Goal: Task Accomplishment & Management: Manage account settings

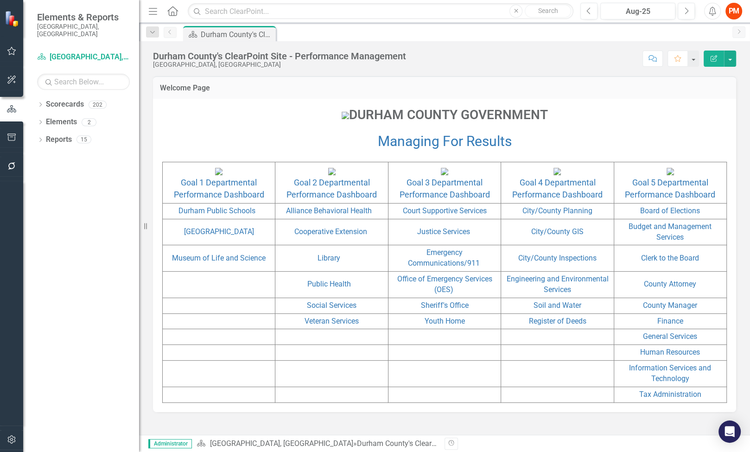
click at [290, 58] on div "Durham County's ClearPoint Site - Performance Management" at bounding box center [279, 56] width 253 height 10
click at [40, 103] on icon "Dropdown" at bounding box center [40, 105] width 6 height 5
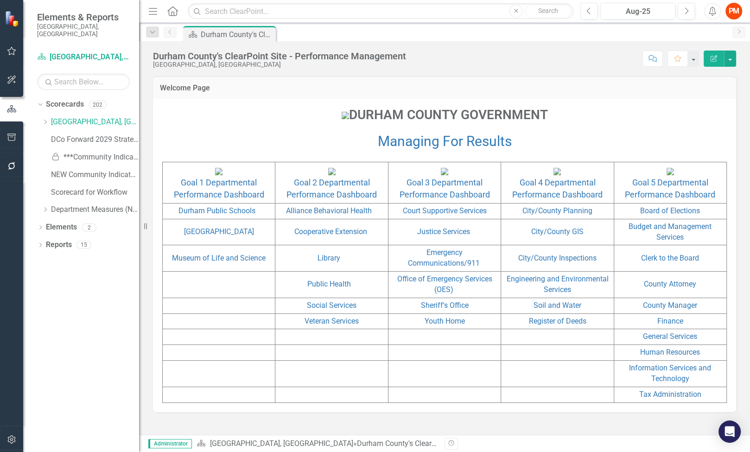
click at [41, 84] on div "Scorecard [GEOGRAPHIC_DATA], [GEOGRAPHIC_DATA] Search Dropdown Scorecards 202 D…" at bounding box center [81, 251] width 116 height 403
click at [41, 101] on icon "Dropdown" at bounding box center [39, 104] width 5 height 6
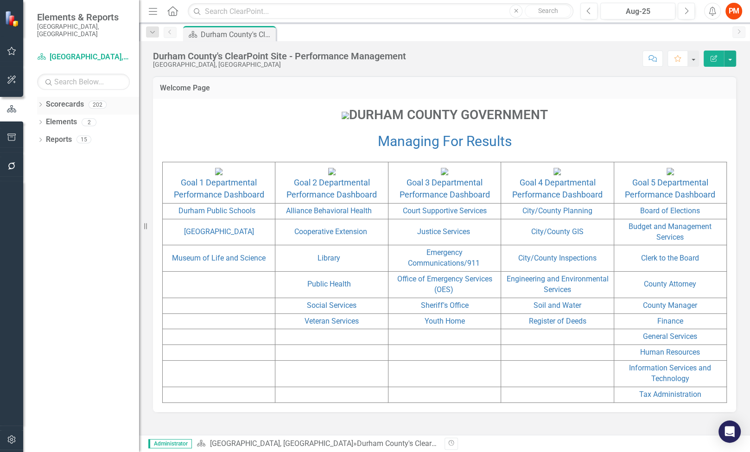
click at [46, 99] on link "Scorecards" at bounding box center [65, 104] width 38 height 11
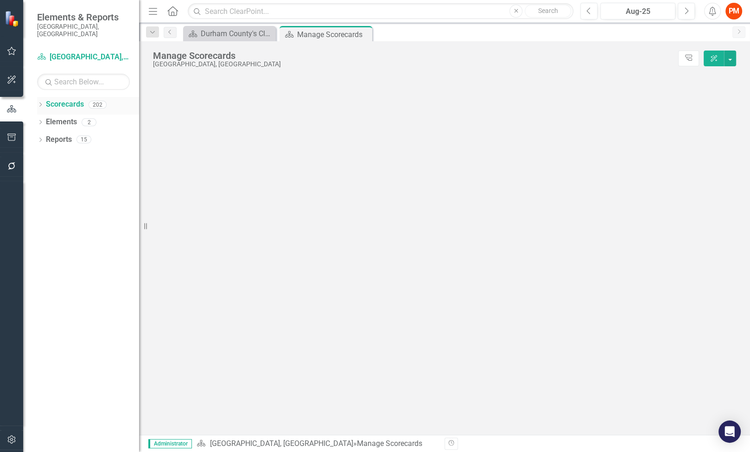
click at [41, 102] on icon at bounding box center [40, 104] width 2 height 4
click at [38, 103] on icon "Dropdown" at bounding box center [40, 105] width 6 height 5
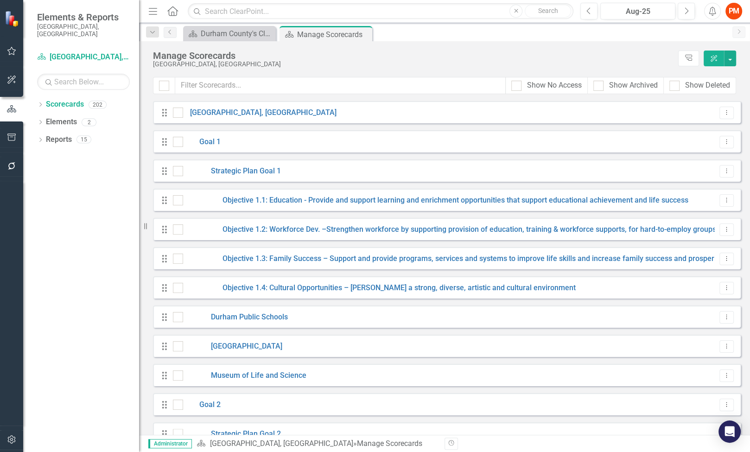
click at [43, 103] on icon "Dropdown" at bounding box center [40, 105] width 6 height 5
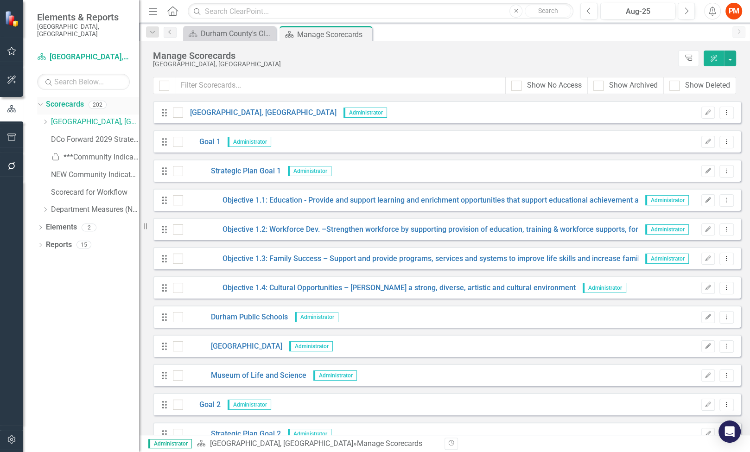
click at [39, 101] on icon "Dropdown" at bounding box center [39, 104] width 5 height 6
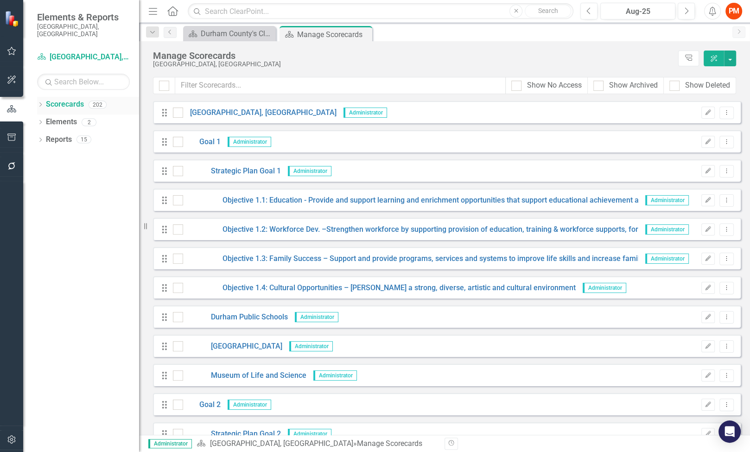
click at [39, 103] on icon "Dropdown" at bounding box center [40, 105] width 6 height 5
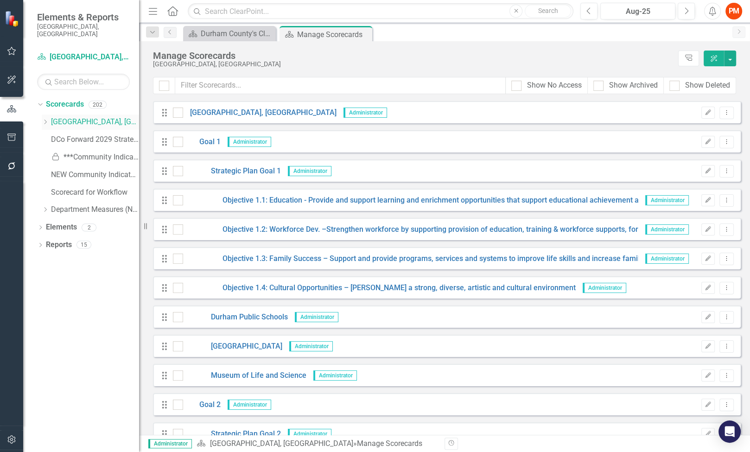
click at [45, 119] on icon "Dropdown" at bounding box center [45, 122] width 7 height 6
click at [37, 121] on div "Dropdown Scorecards 202 Dropdown [GEOGRAPHIC_DATA], [GEOGRAPHIC_DATA] Dropdown …" at bounding box center [88, 158] width 102 height 123
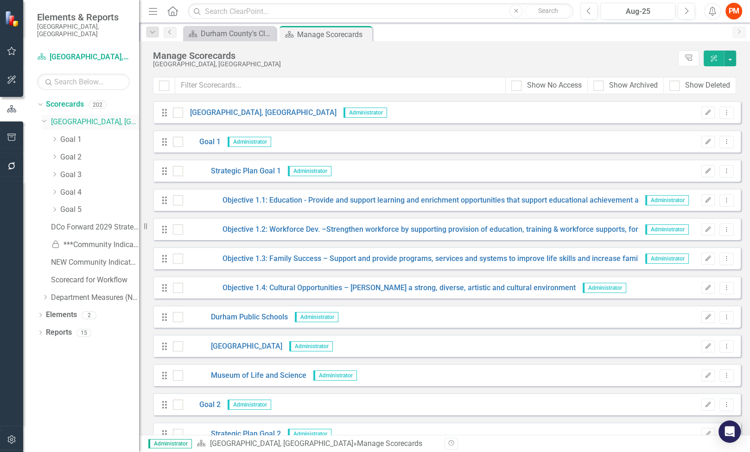
click at [43, 117] on icon "Dropdown" at bounding box center [45, 120] width 6 height 7
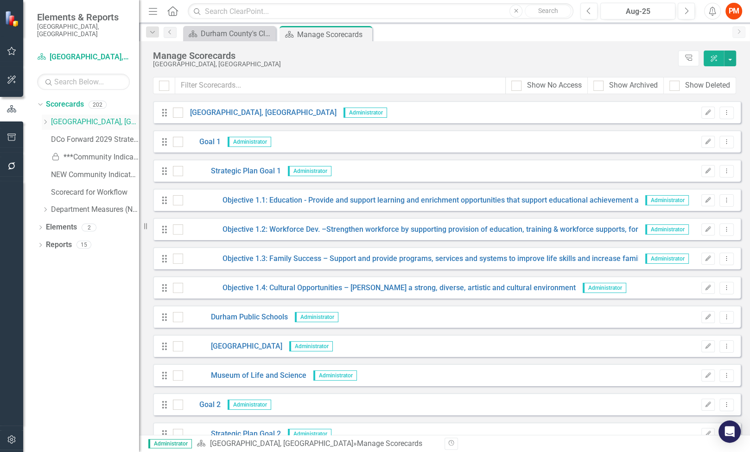
click at [44, 119] on icon "Dropdown" at bounding box center [45, 122] width 7 height 6
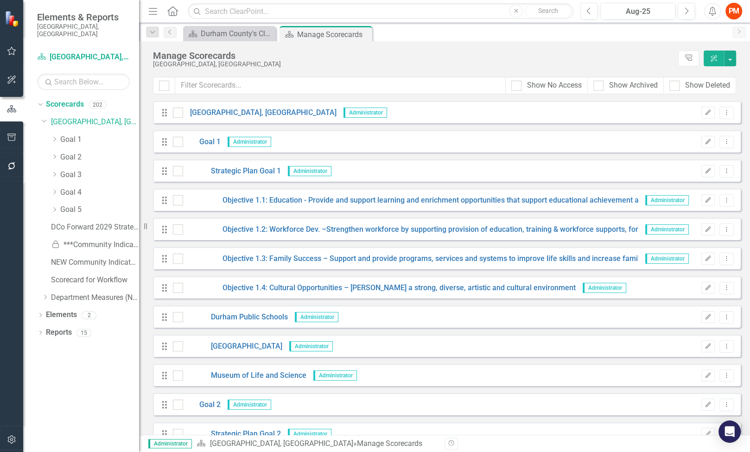
click at [36, 274] on div "Dropdown Scorecards 202 Dropdown [GEOGRAPHIC_DATA], [GEOGRAPHIC_DATA] Dropdown …" at bounding box center [81, 274] width 116 height 355
drag, startPoint x: 45, startPoint y: 290, endPoint x: 63, endPoint y: 294, distance: 18.6
click at [45, 294] on icon "Dropdown" at bounding box center [45, 297] width 7 height 6
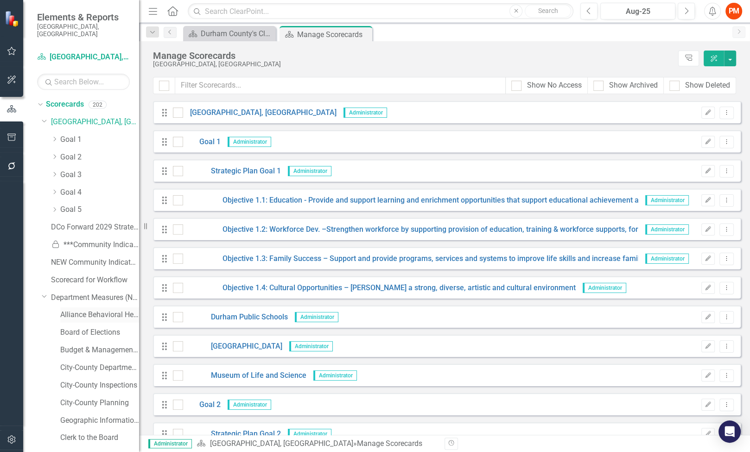
click at [74, 310] on link "Alliance Behavioral Health" at bounding box center [99, 315] width 79 height 11
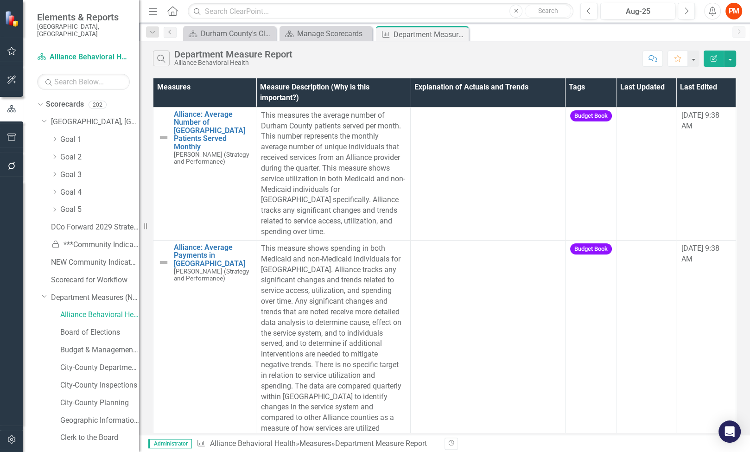
click at [749, 187] on div "Measures Measure Description (Why is this important?) Explanation of Actuals an…" at bounding box center [444, 255] width 611 height 359
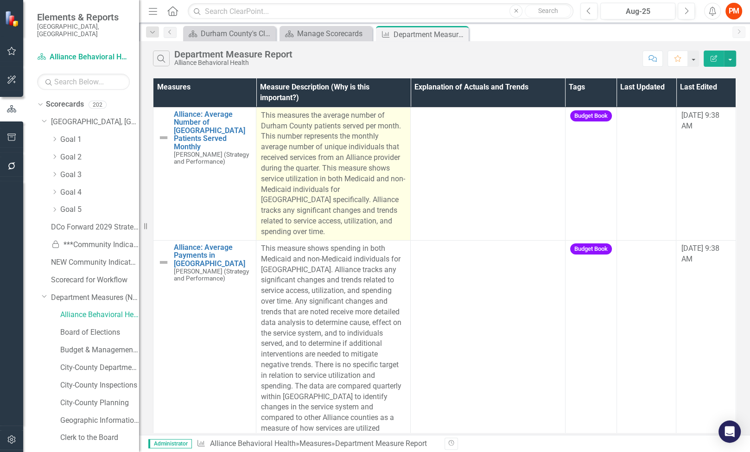
scroll to position [126, 0]
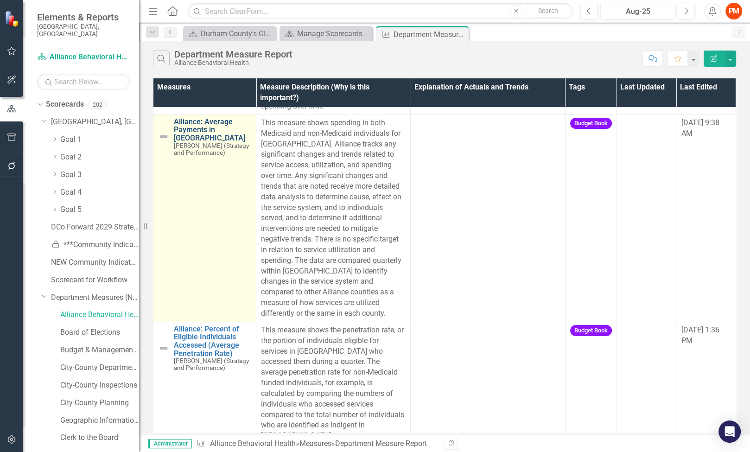
click at [195, 135] on link "Alliance: Average Payments in [GEOGRAPHIC_DATA]" at bounding box center [212, 130] width 77 height 25
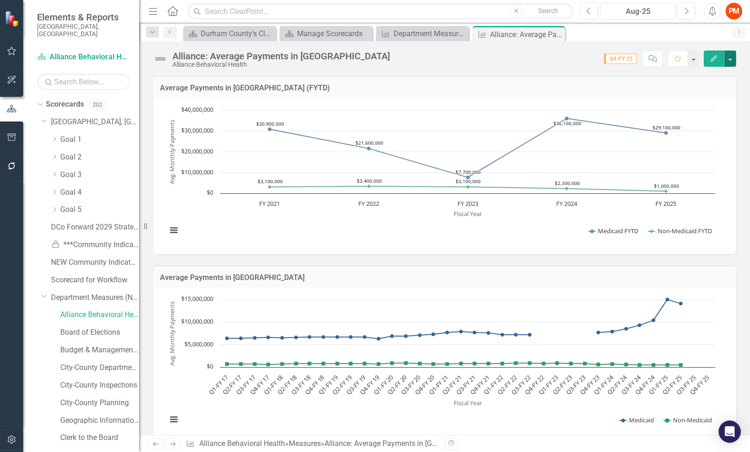
click at [734, 61] on button "button" at bounding box center [730, 59] width 12 height 16
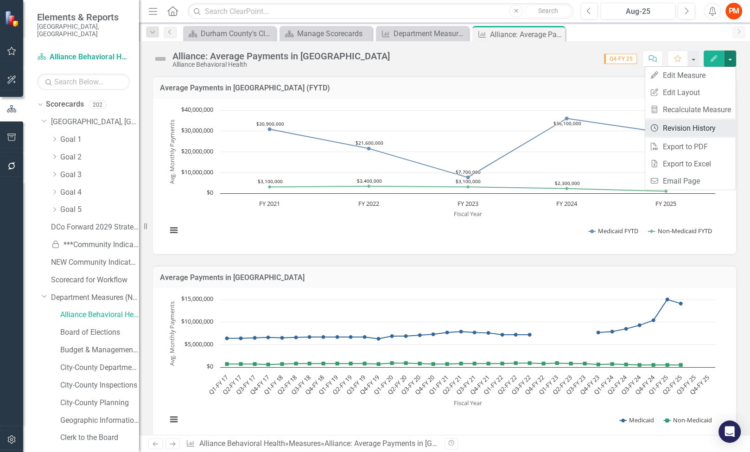
click at [724, 128] on link "Revision History Revision History" at bounding box center [691, 128] width 90 height 17
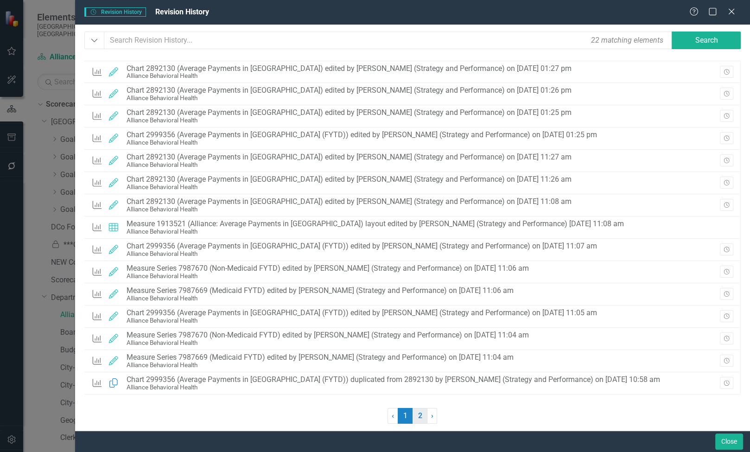
click at [423, 418] on link "2" at bounding box center [420, 416] width 15 height 16
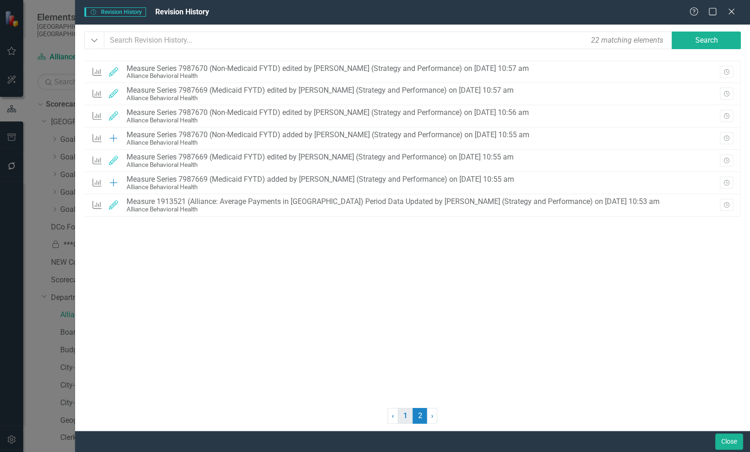
click at [407, 414] on link "1" at bounding box center [405, 416] width 15 height 16
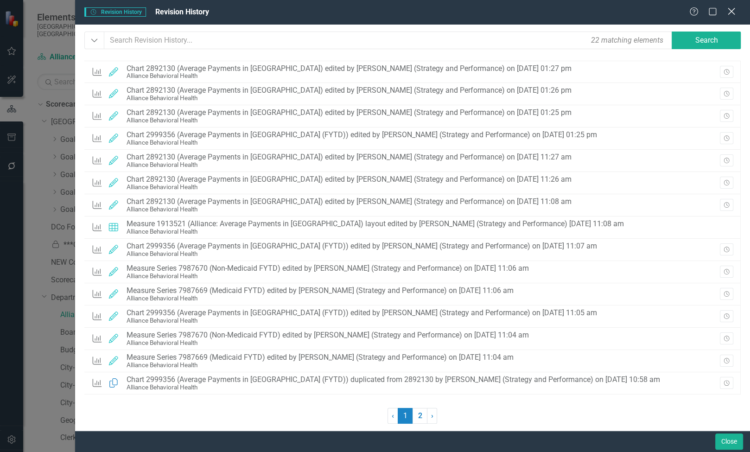
click at [730, 10] on icon at bounding box center [731, 11] width 7 height 7
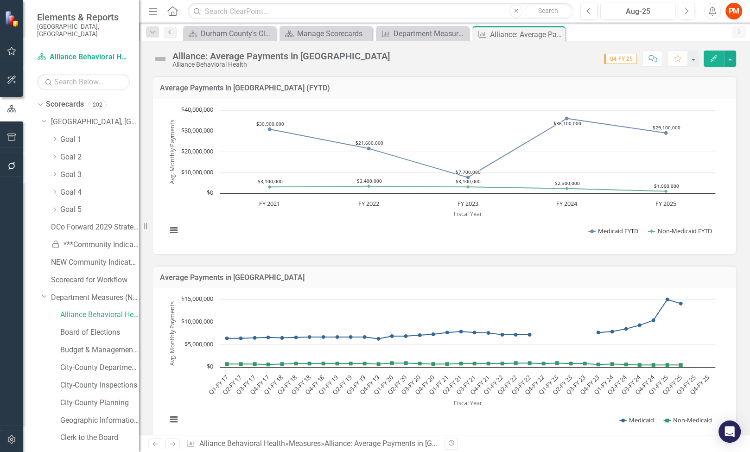
click at [174, 10] on icon "Home" at bounding box center [172, 11] width 12 height 10
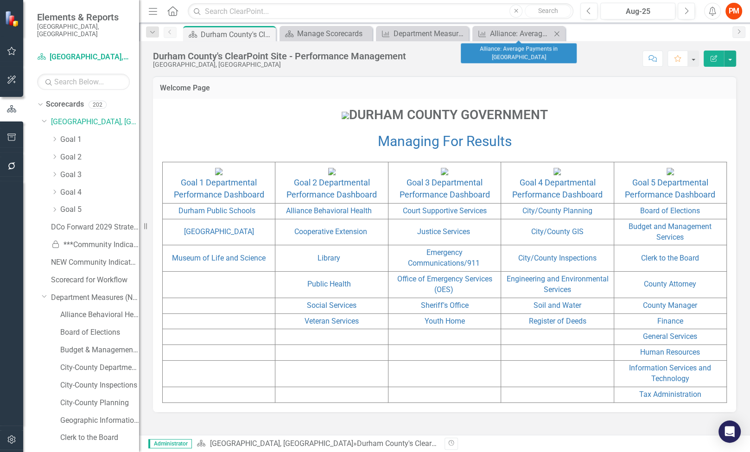
click at [555, 34] on icon "Close" at bounding box center [556, 33] width 9 height 7
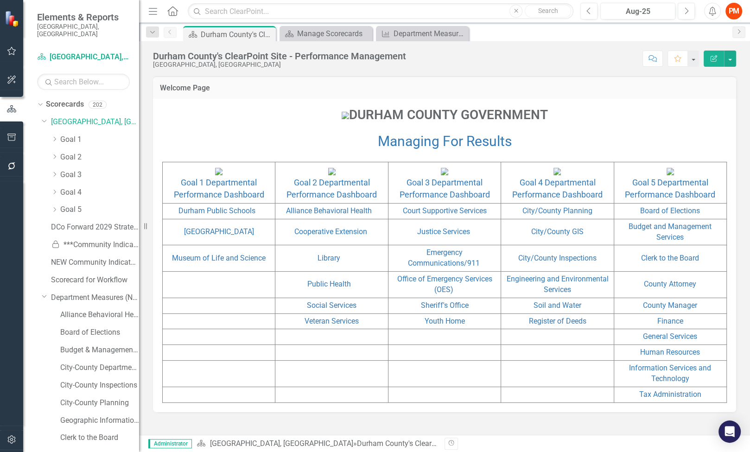
click at [5, 437] on button "button" at bounding box center [11, 439] width 21 height 19
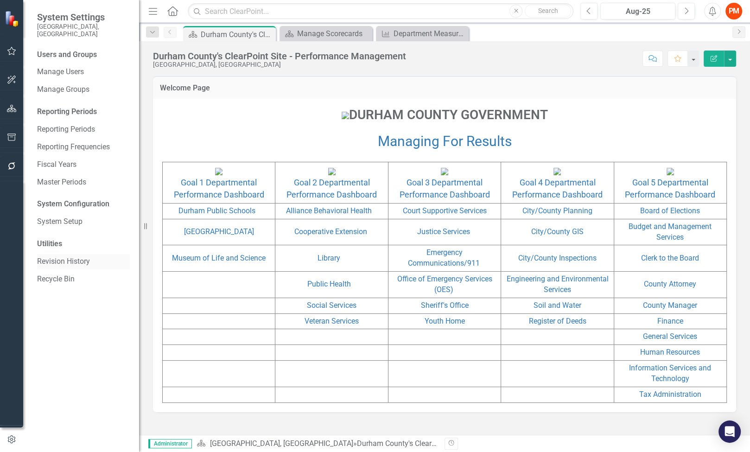
click at [94, 256] on link "Revision History" at bounding box center [83, 261] width 93 height 11
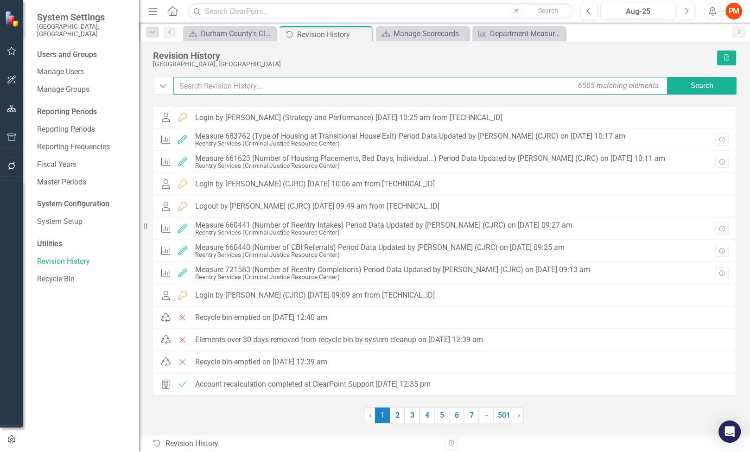
click at [455, 88] on input "text" at bounding box center [421, 86] width 496 height 18
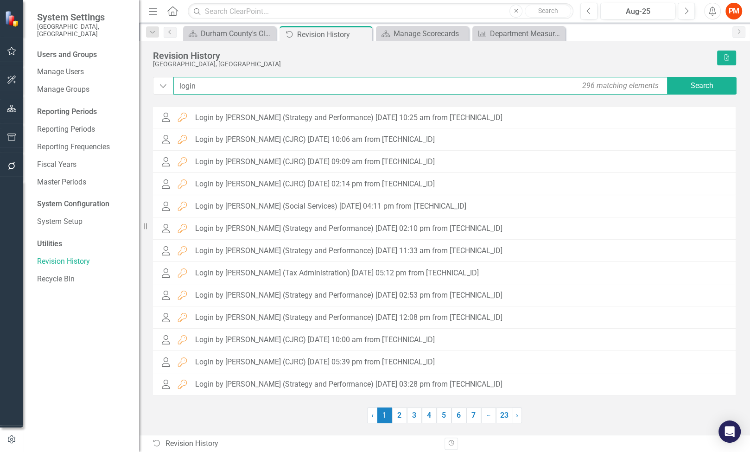
click at [405, 82] on input "login" at bounding box center [421, 86] width 496 height 18
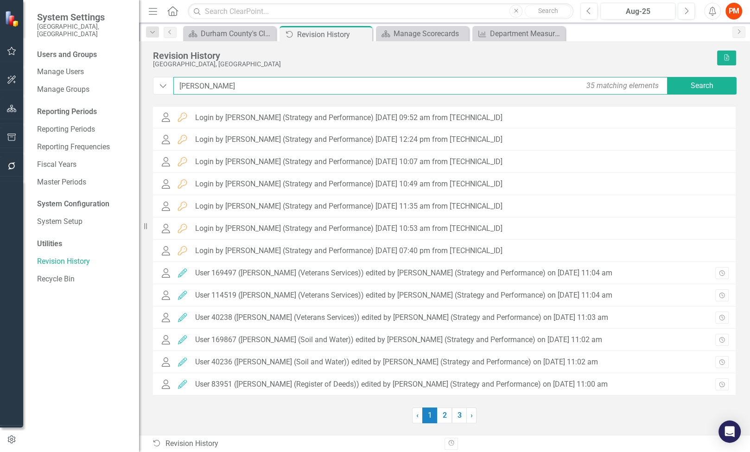
click at [425, 85] on input "[PERSON_NAME]" at bounding box center [421, 86] width 496 height 18
type input "[PERSON_NAME]"
